Goal: Task Accomplishment & Management: Use online tool/utility

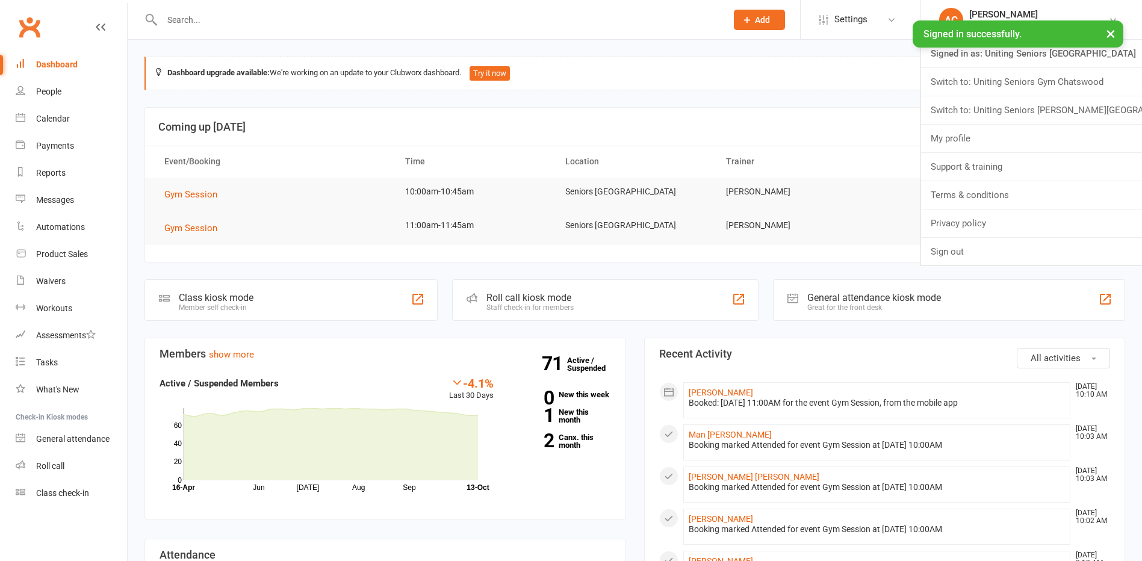
click at [753, 144] on header "Coming up [DATE]" at bounding box center [634, 127] width 979 height 39
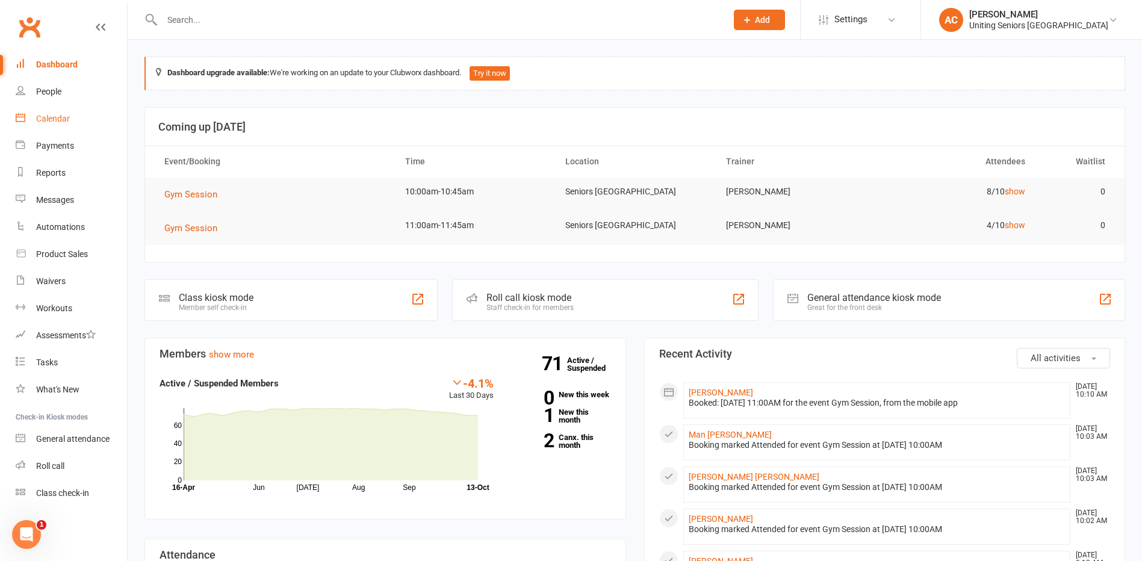
click at [64, 117] on div "Calendar" at bounding box center [53, 119] width 34 height 10
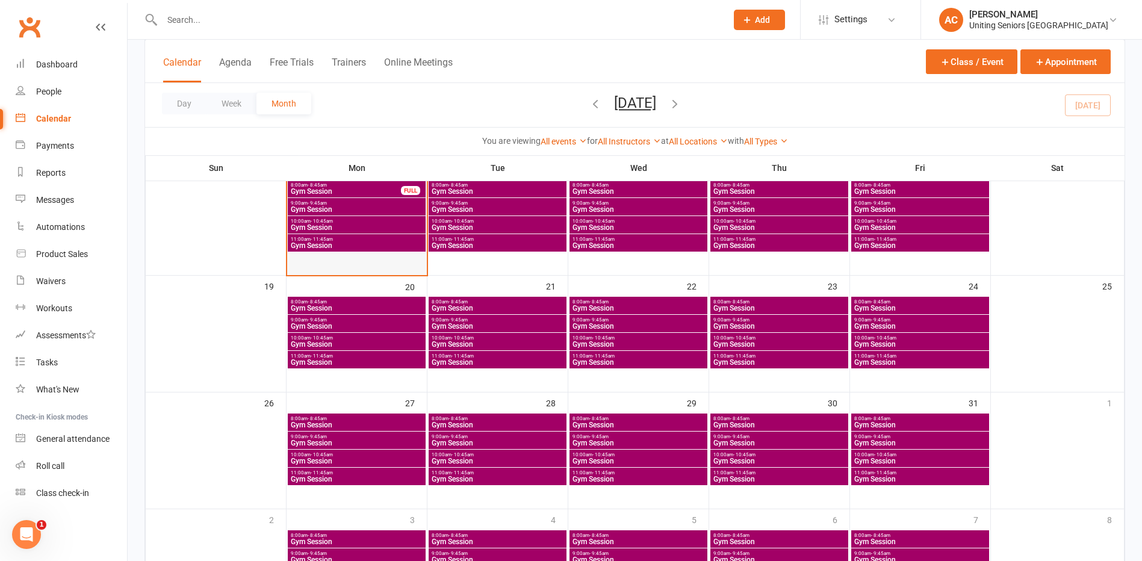
scroll to position [306, 0]
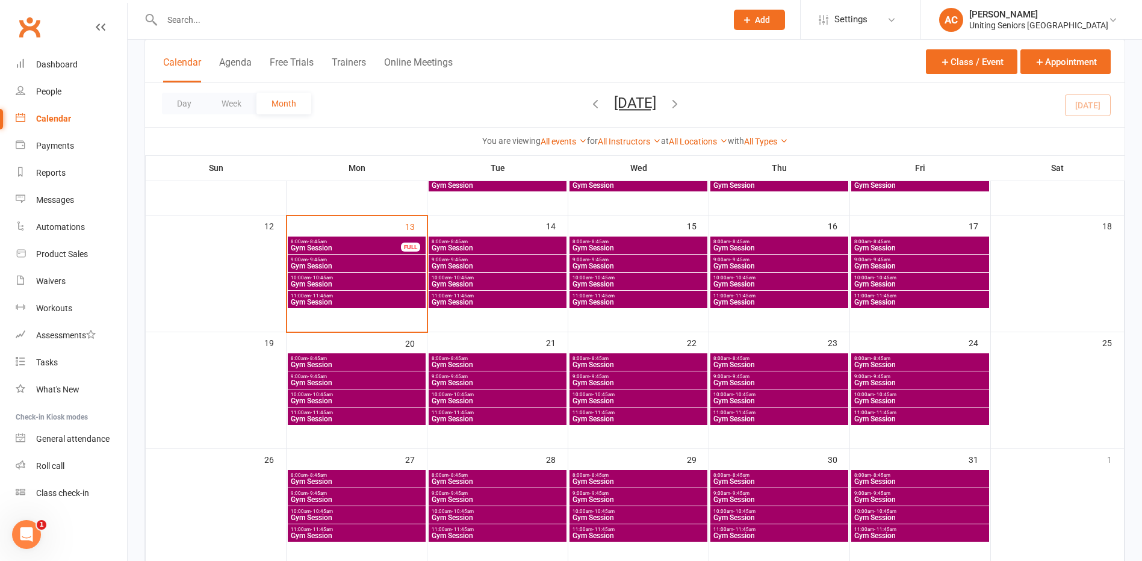
click at [356, 250] on div "8:00am - 8:45am Gym Session 9:00am - 9:45am Gym Session 10:00am - 10:45am Gym S…" at bounding box center [634, 319] width 979 height 729
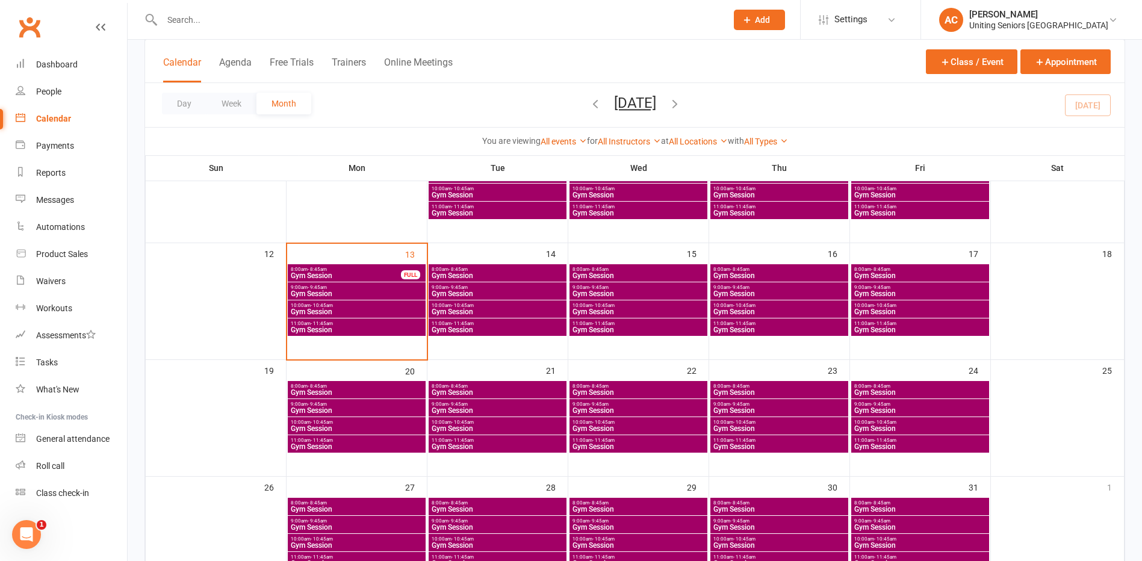
click at [334, 310] on span "Gym Session" at bounding box center [356, 311] width 133 height 7
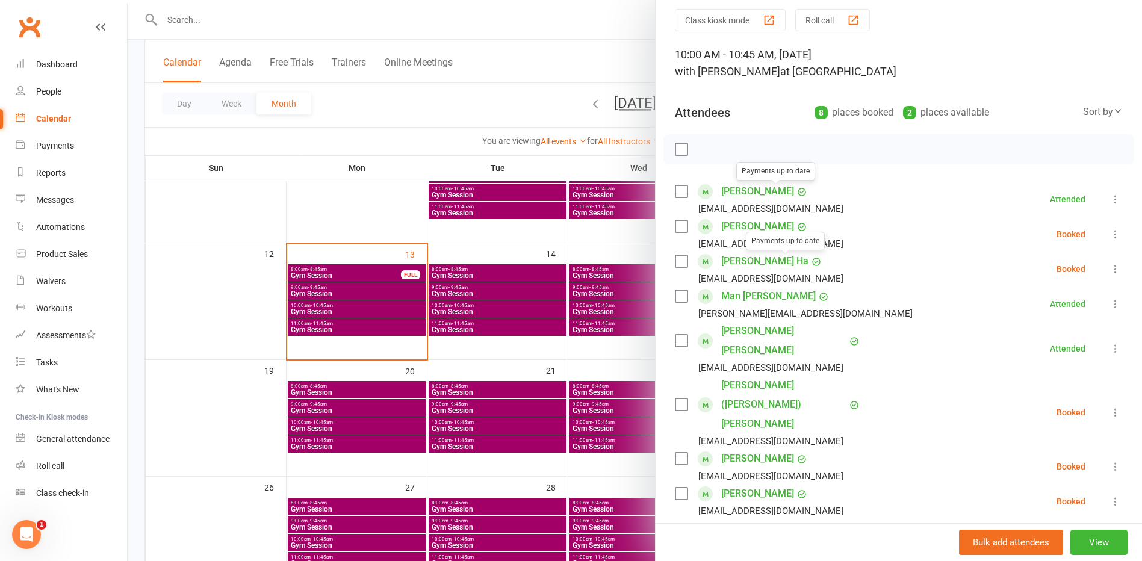
scroll to position [120, 0]
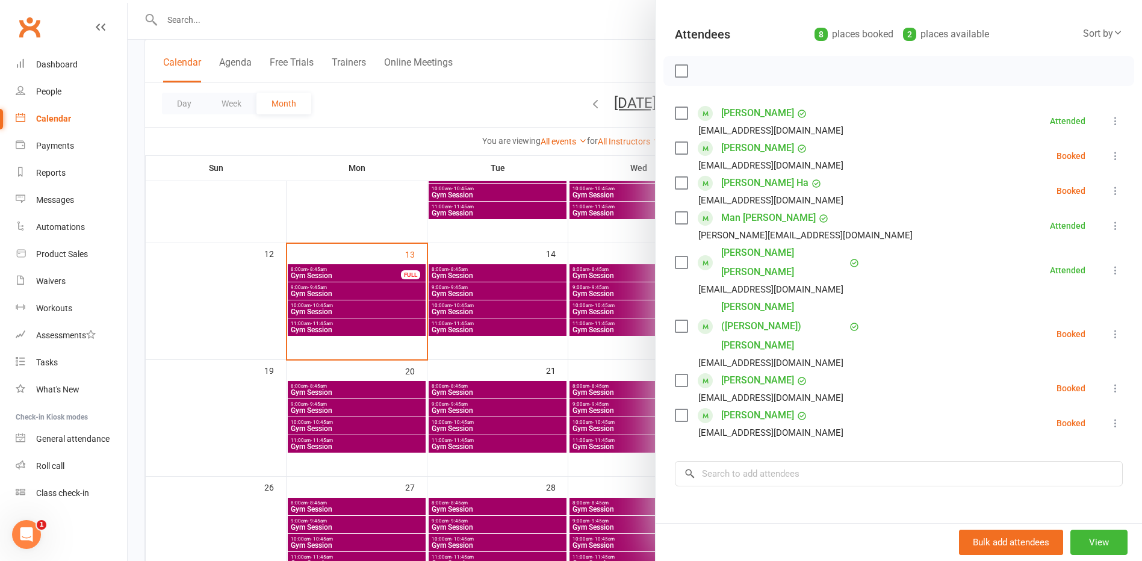
click at [1109, 188] on icon at bounding box center [1115, 191] width 12 height 12
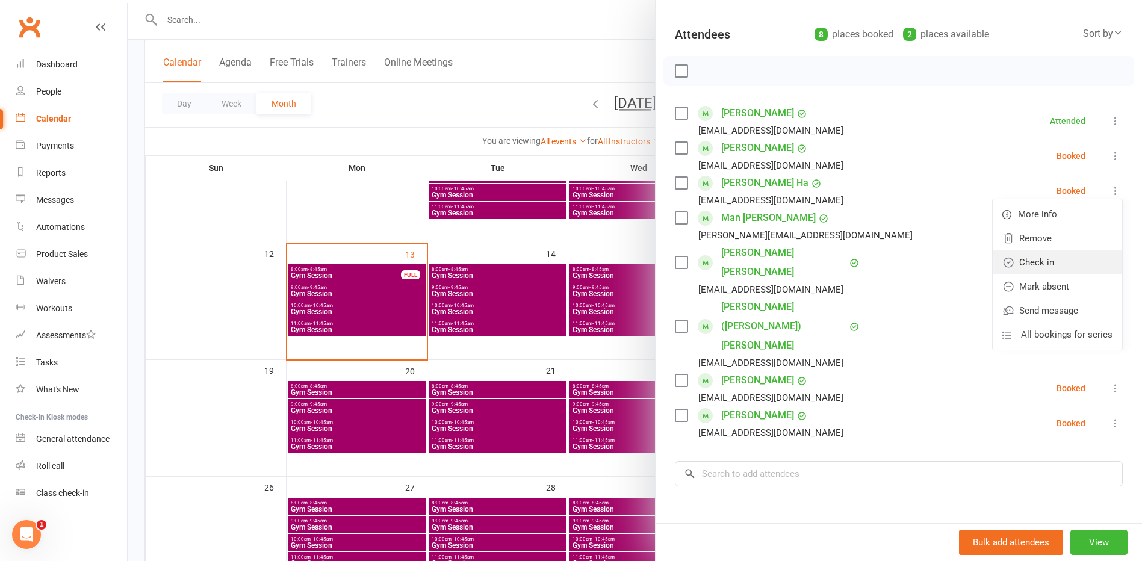
click at [1034, 268] on link "Check in" at bounding box center [1057, 262] width 129 height 24
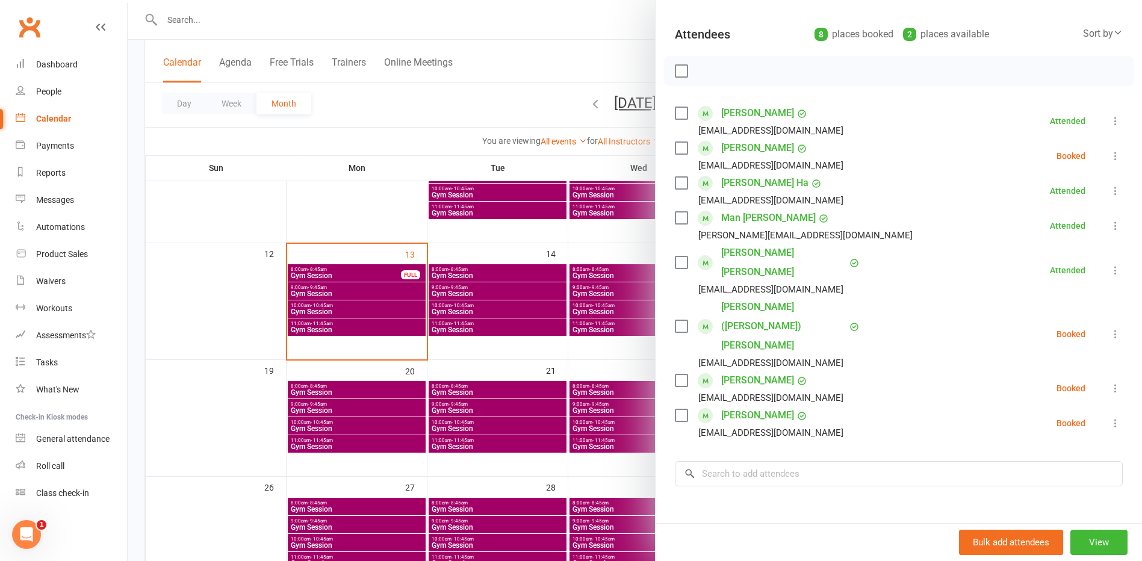
click at [1109, 382] on icon at bounding box center [1115, 388] width 12 height 12
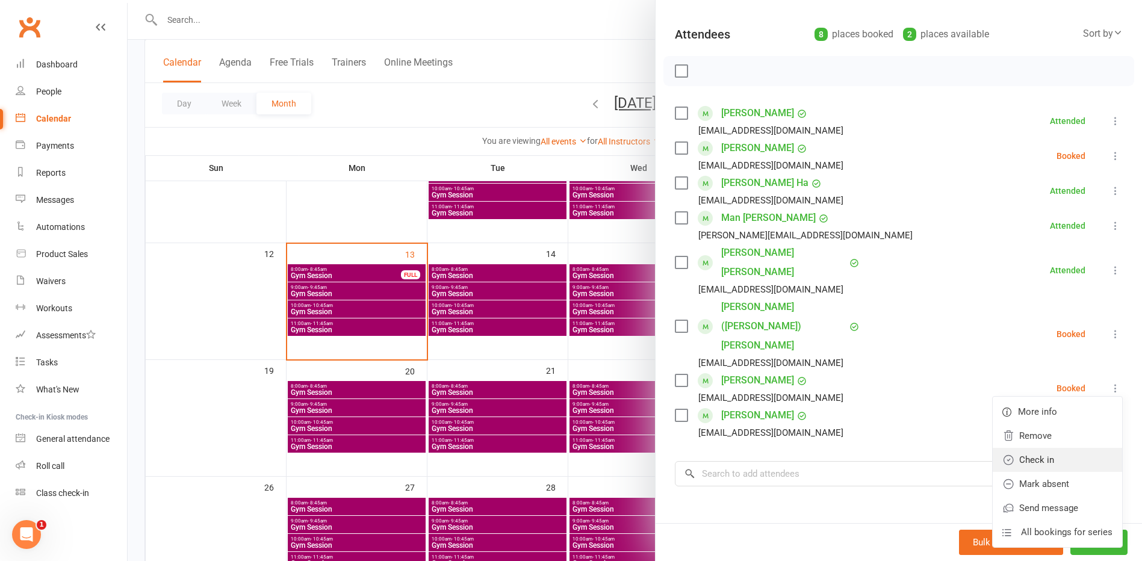
click at [1008, 448] on link "Check in" at bounding box center [1057, 460] width 129 height 24
